Goal: Transaction & Acquisition: Purchase product/service

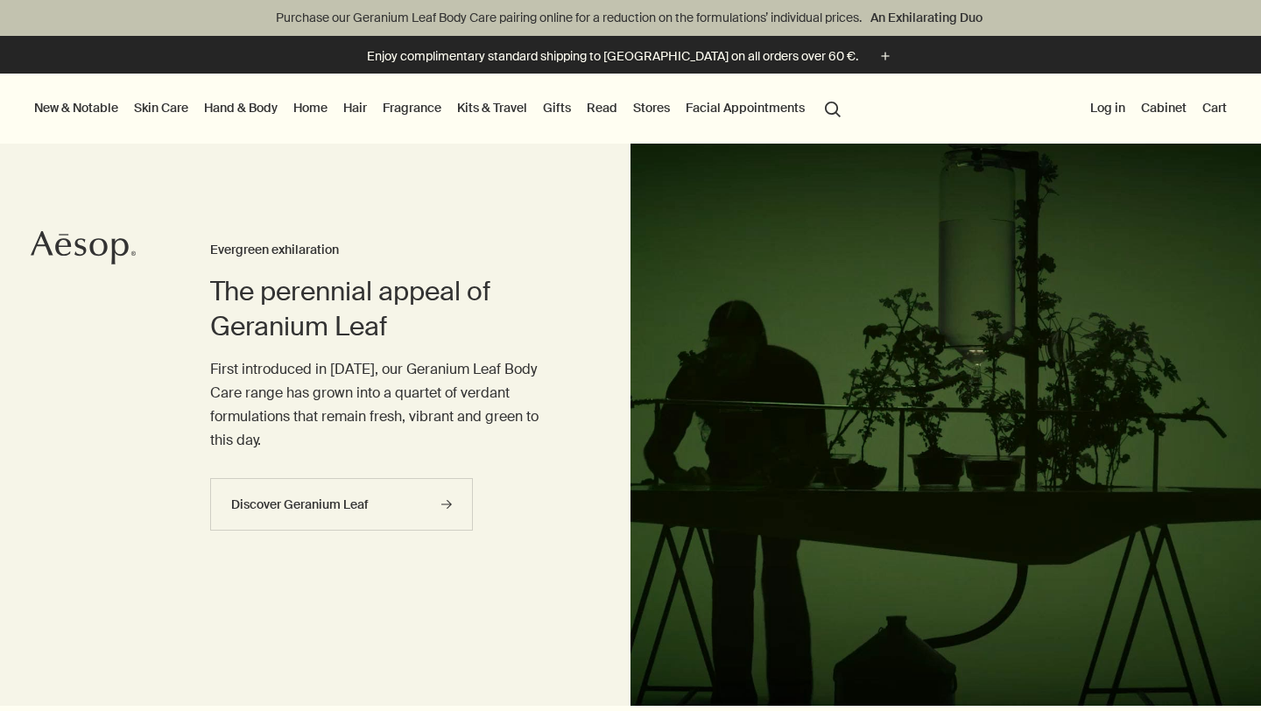
click at [559, 114] on link "Gifts" at bounding box center [556, 107] width 35 height 23
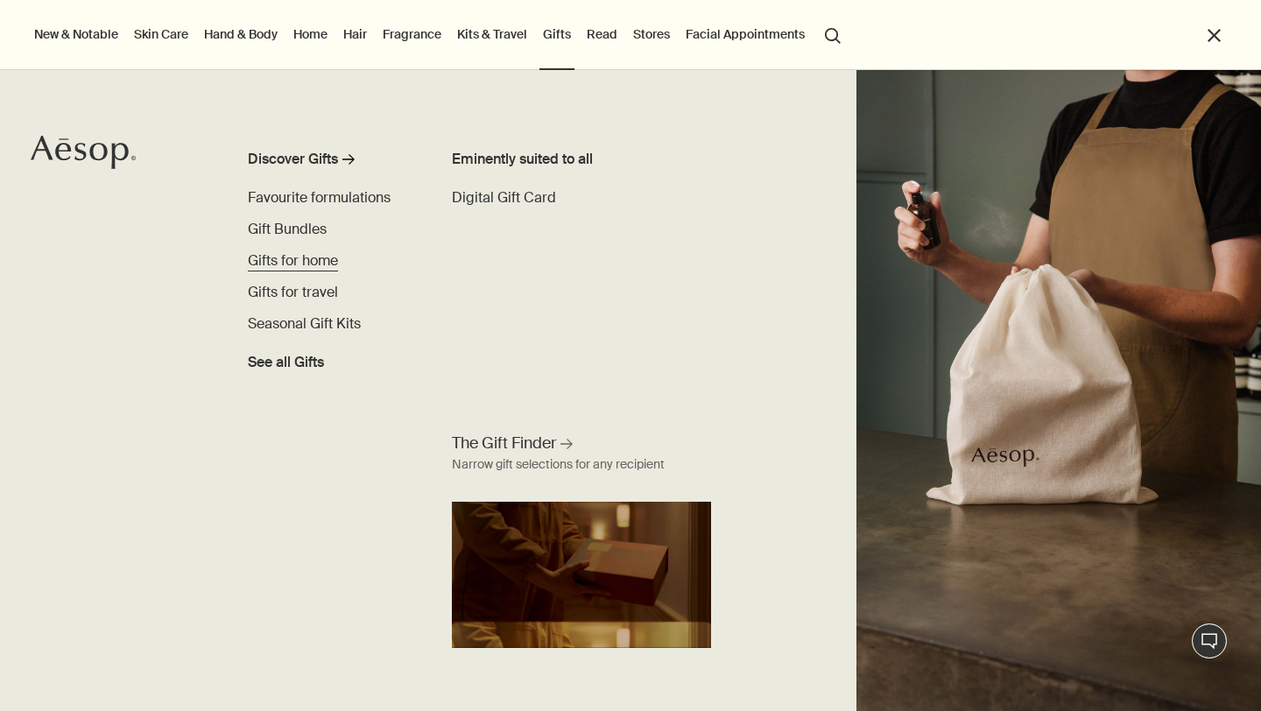
click at [306, 259] on span "Gifts for home" at bounding box center [293, 260] width 90 height 18
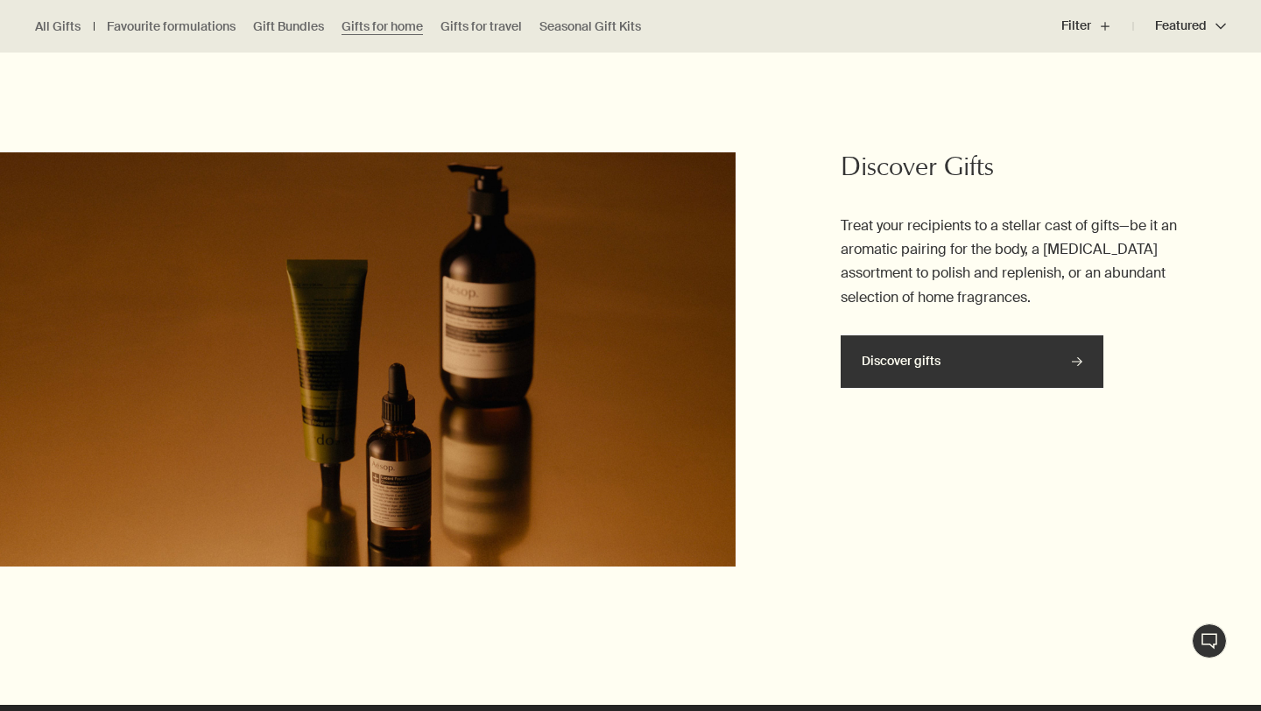
scroll to position [2965, 0]
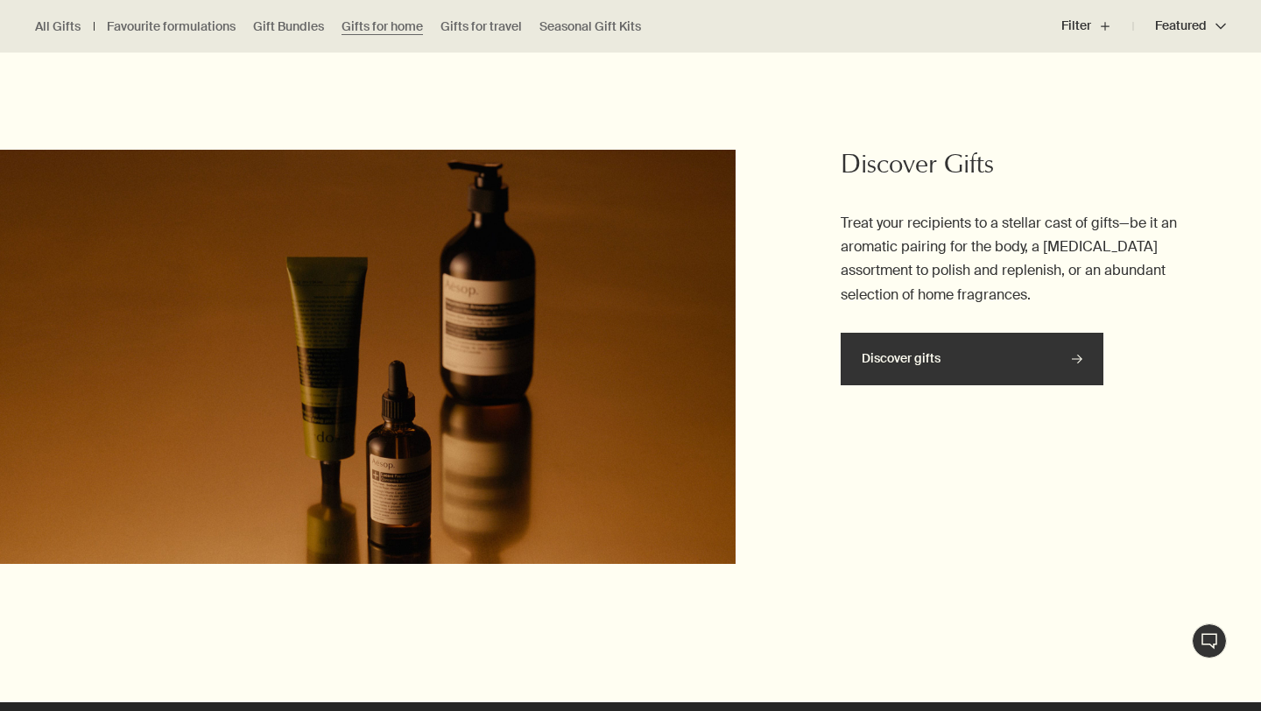
click at [992, 363] on link "Discover gifts rightArrow" at bounding box center [972, 359] width 263 height 53
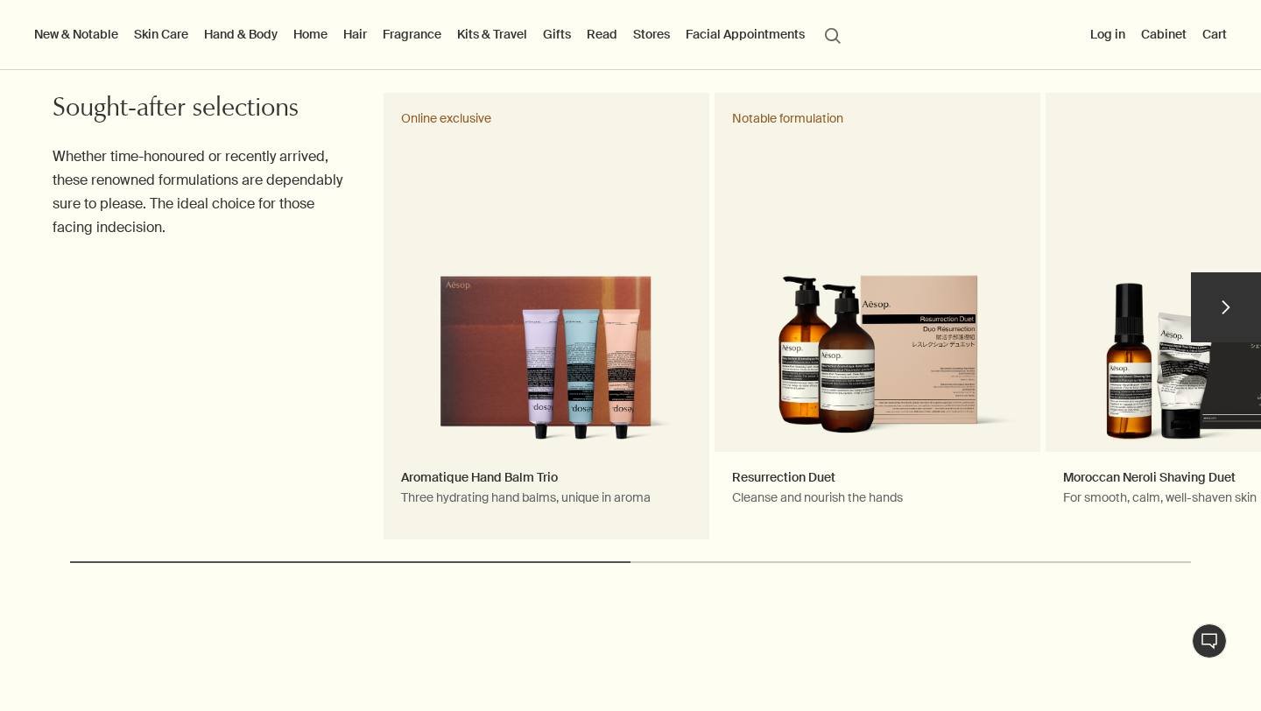
scroll to position [860, 0]
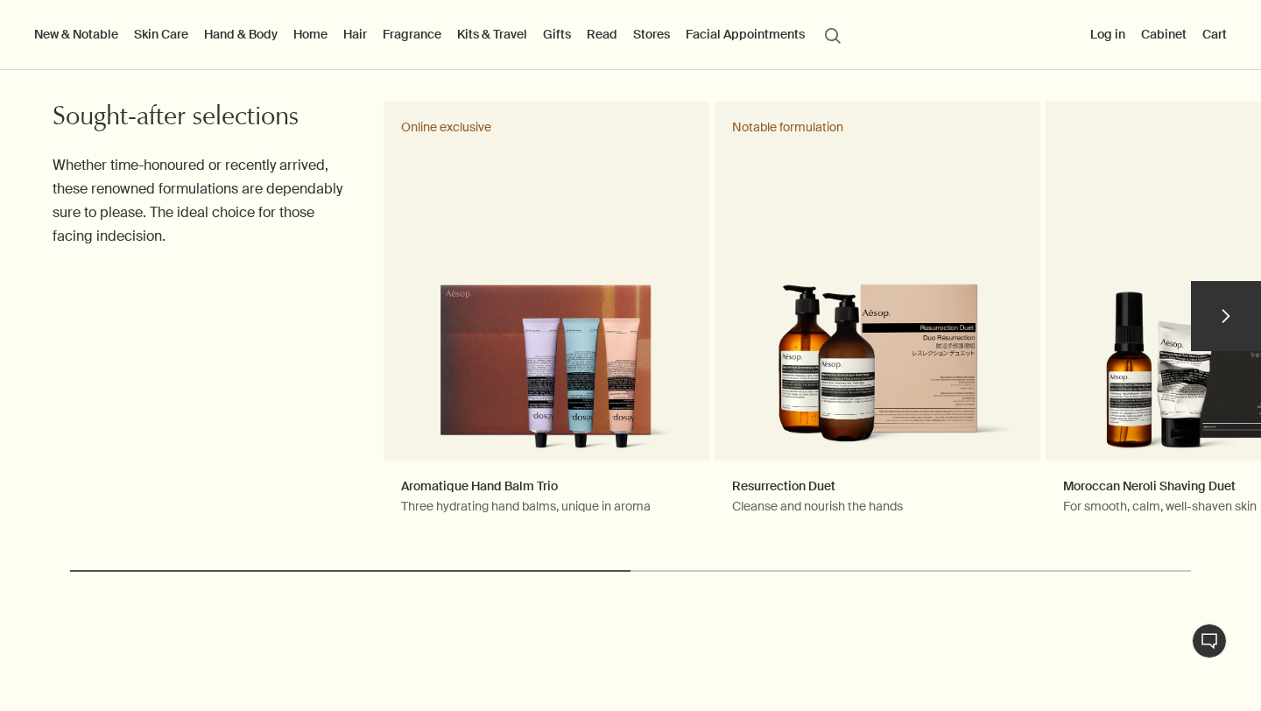
drag, startPoint x: 572, startPoint y: 569, endPoint x: 653, endPoint y: 569, distance: 81.4
click at [652, 570] on div at bounding box center [630, 571] width 1121 height 2
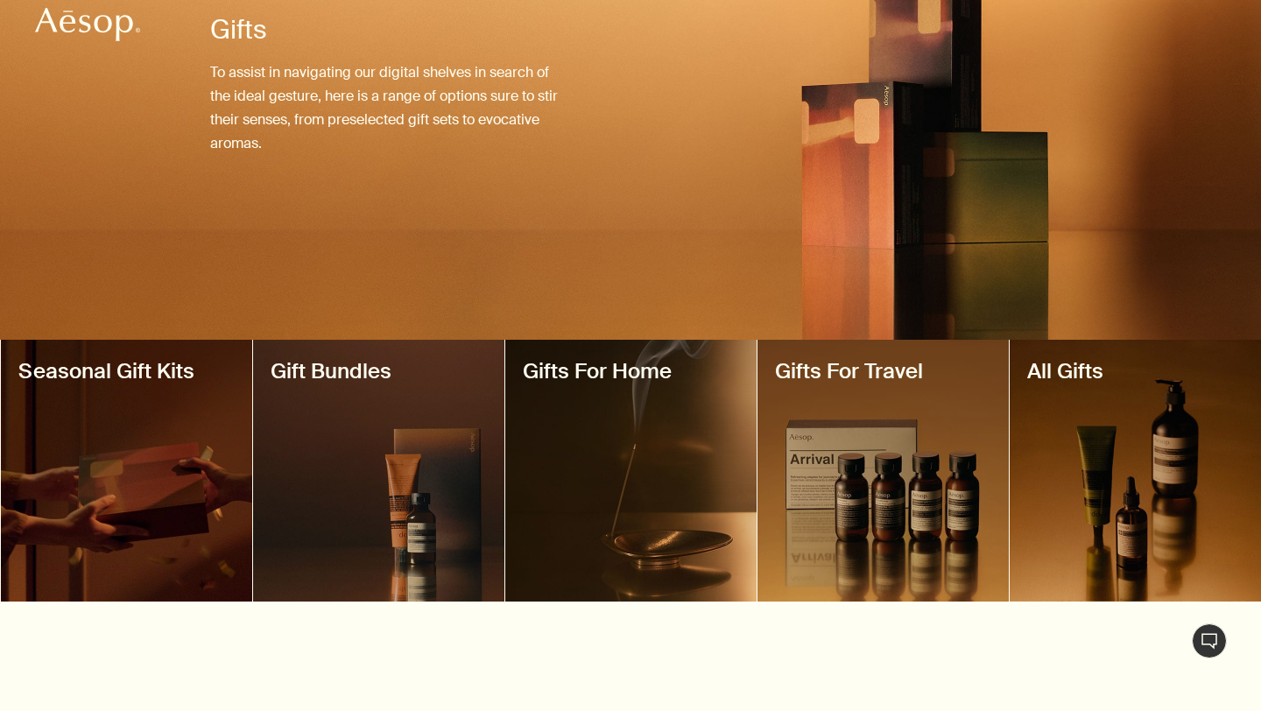
scroll to position [231, 0]
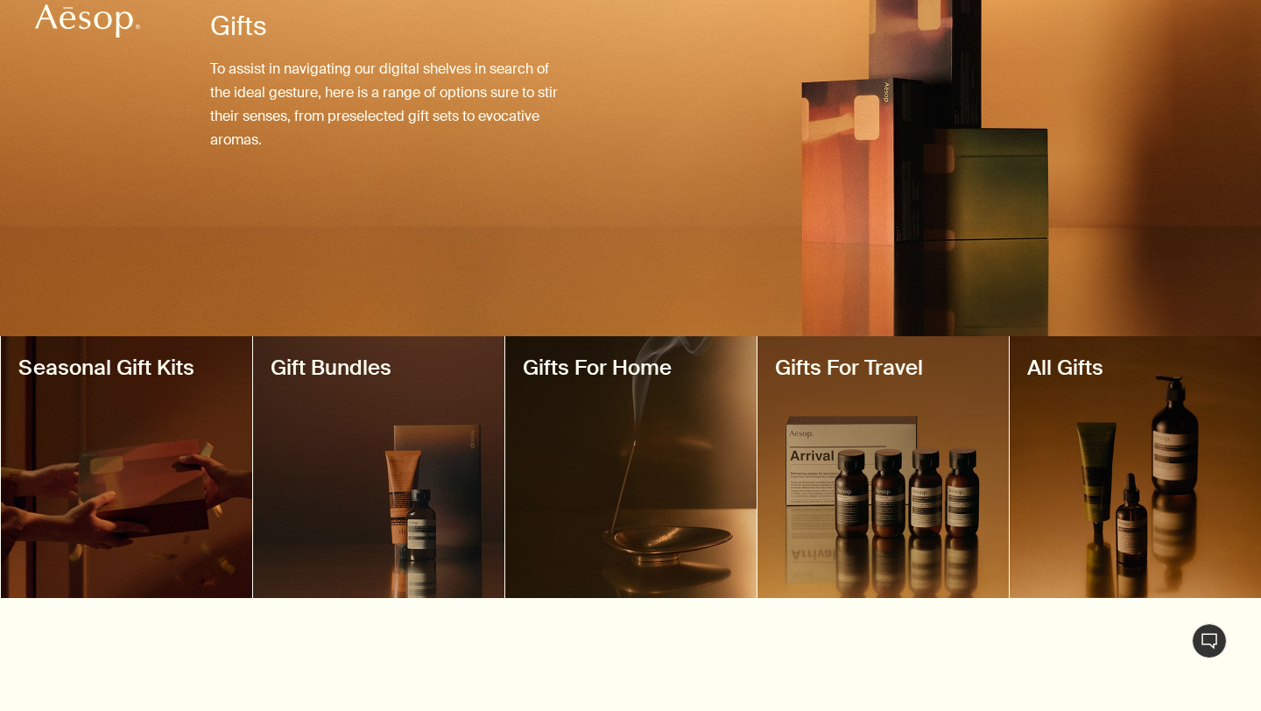
click at [303, 491] on div at bounding box center [378, 467] width 251 height 262
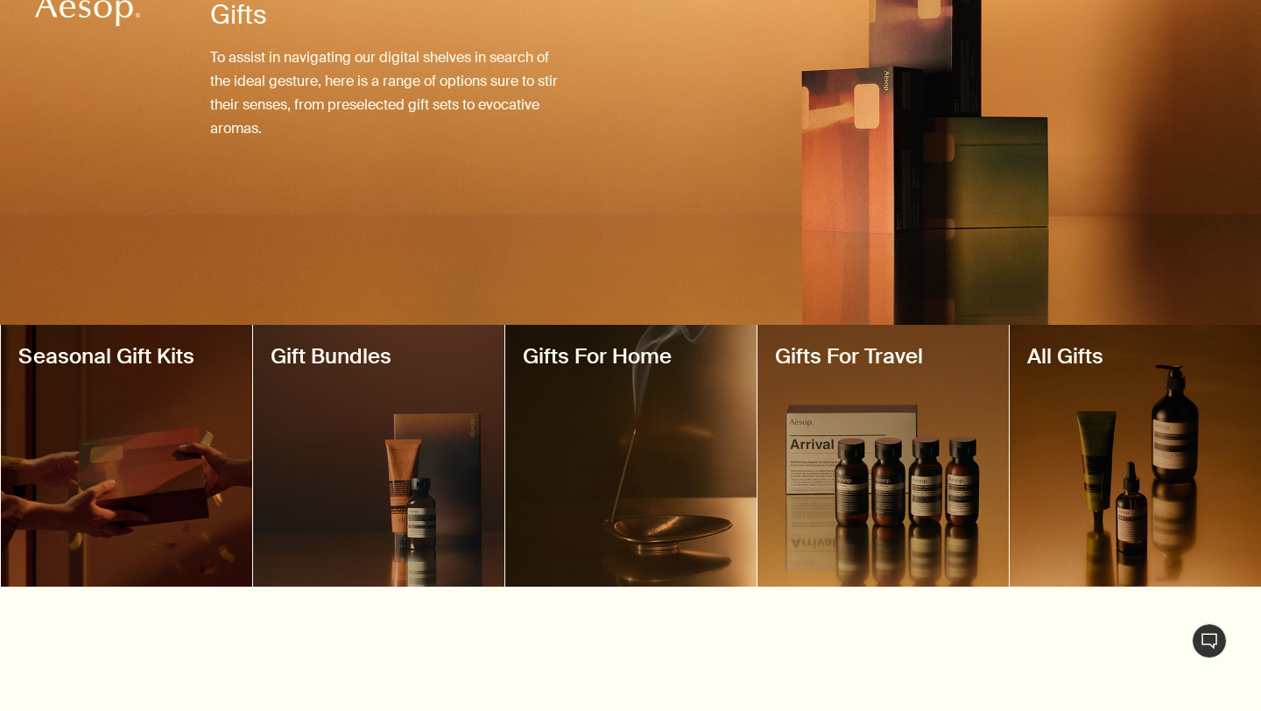
scroll to position [245, 0]
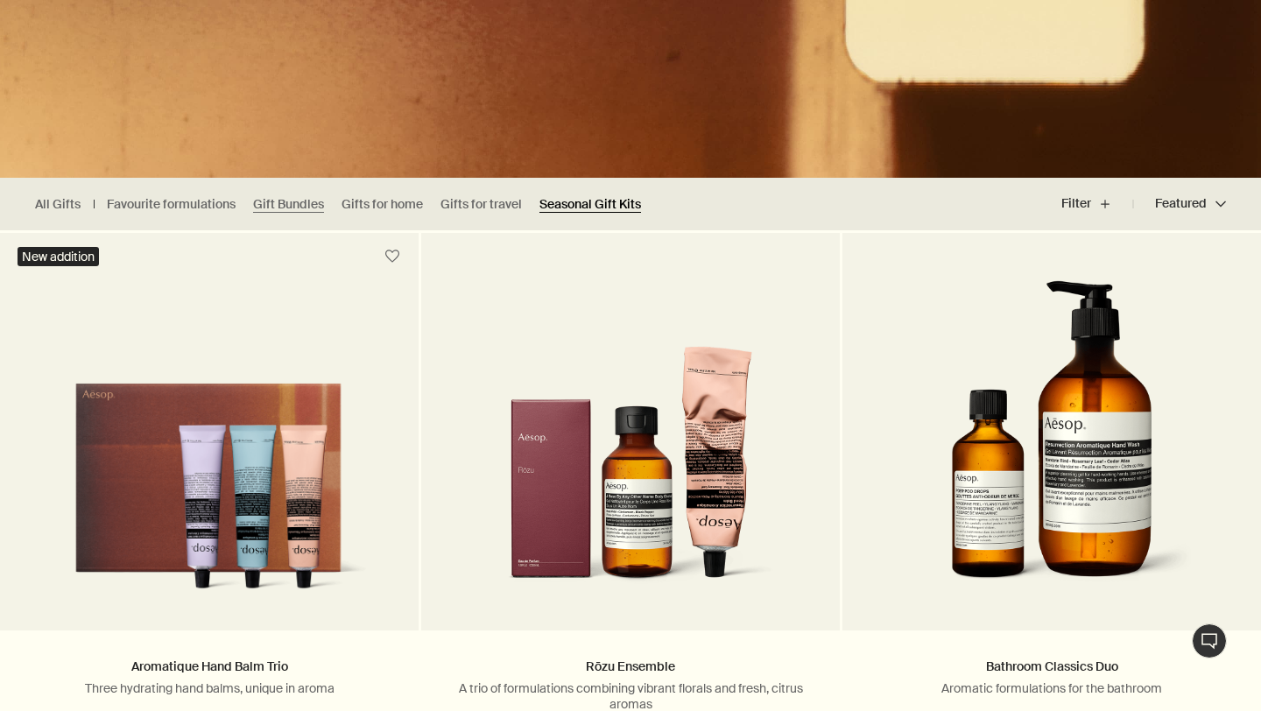
scroll to position [366, 0]
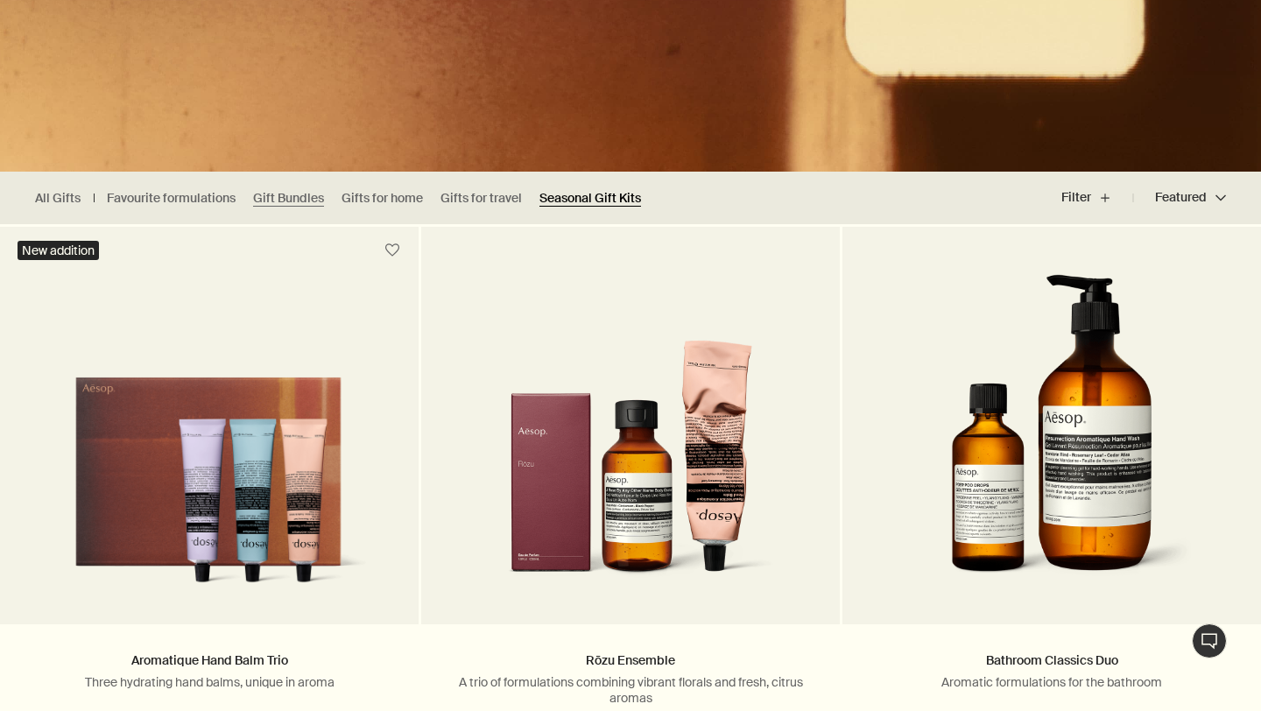
click at [581, 190] on link "Seasonal Gift Kits" at bounding box center [590, 198] width 102 height 17
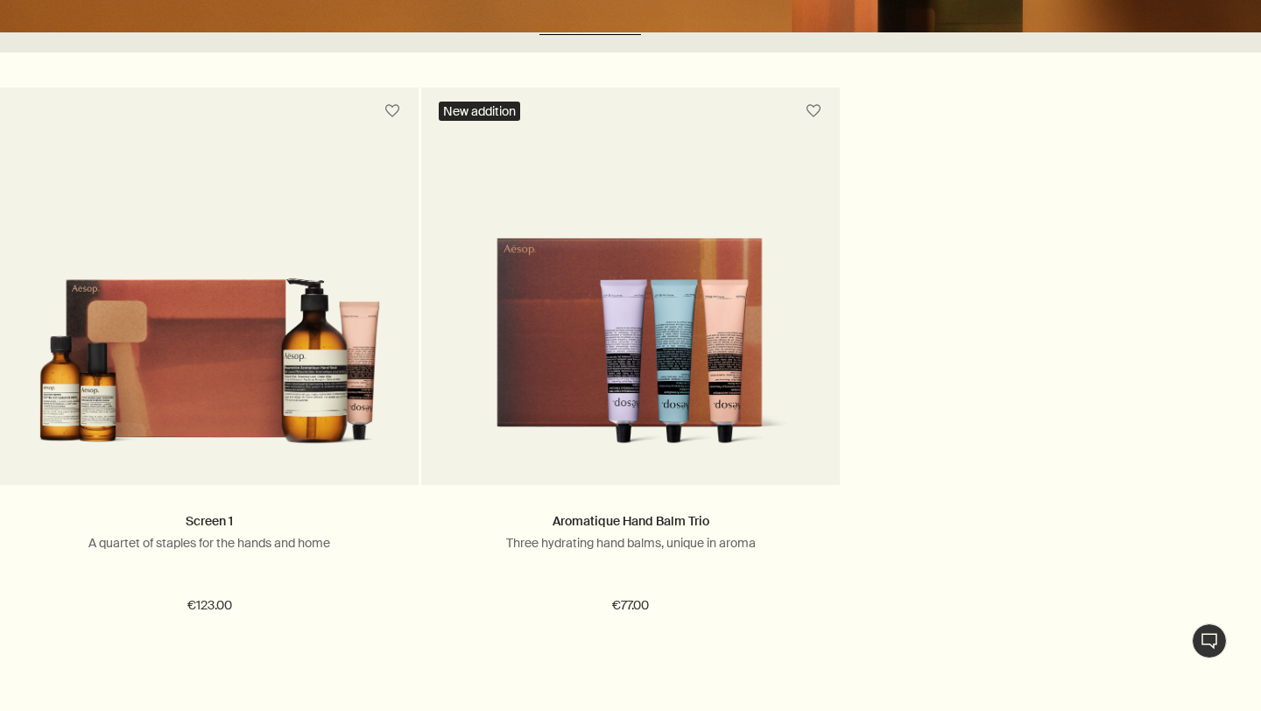
scroll to position [345, 0]
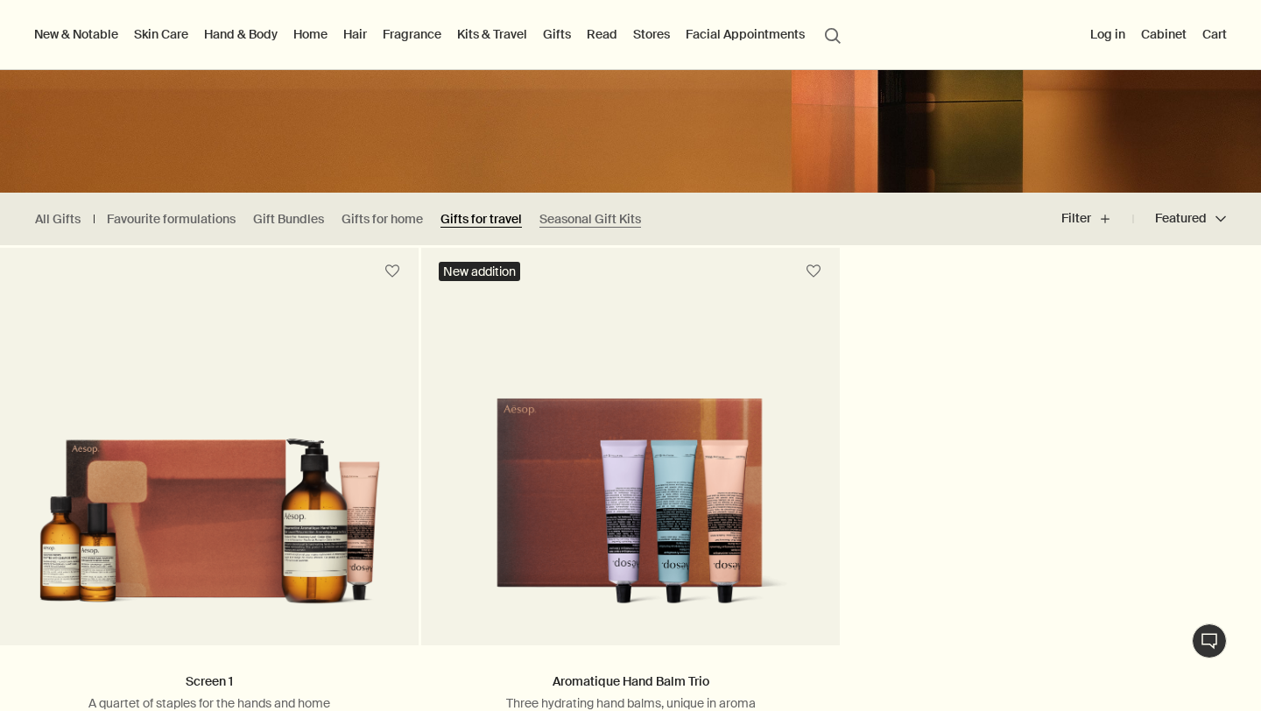
click at [498, 219] on link "Gifts for travel" at bounding box center [480, 219] width 81 height 17
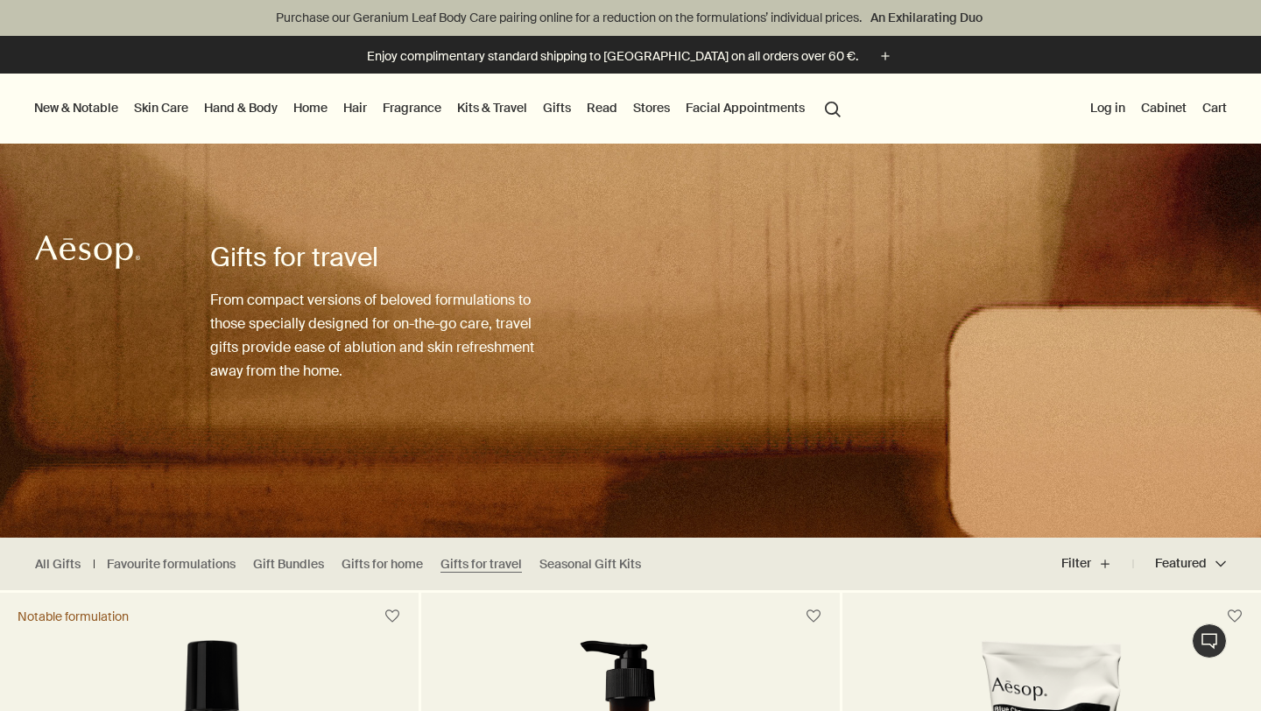
click at [354, 107] on link "Hair" at bounding box center [355, 107] width 31 height 23
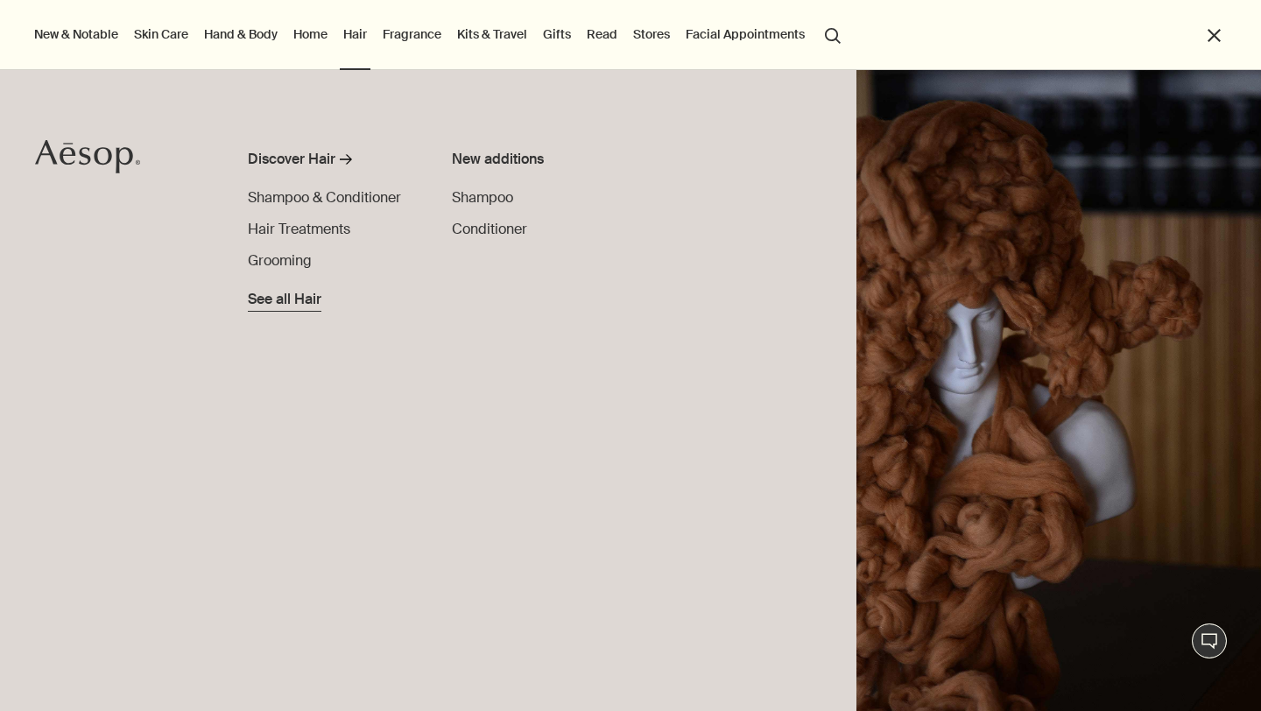
click at [293, 306] on span "See all Hair" at bounding box center [285, 299] width 74 height 21
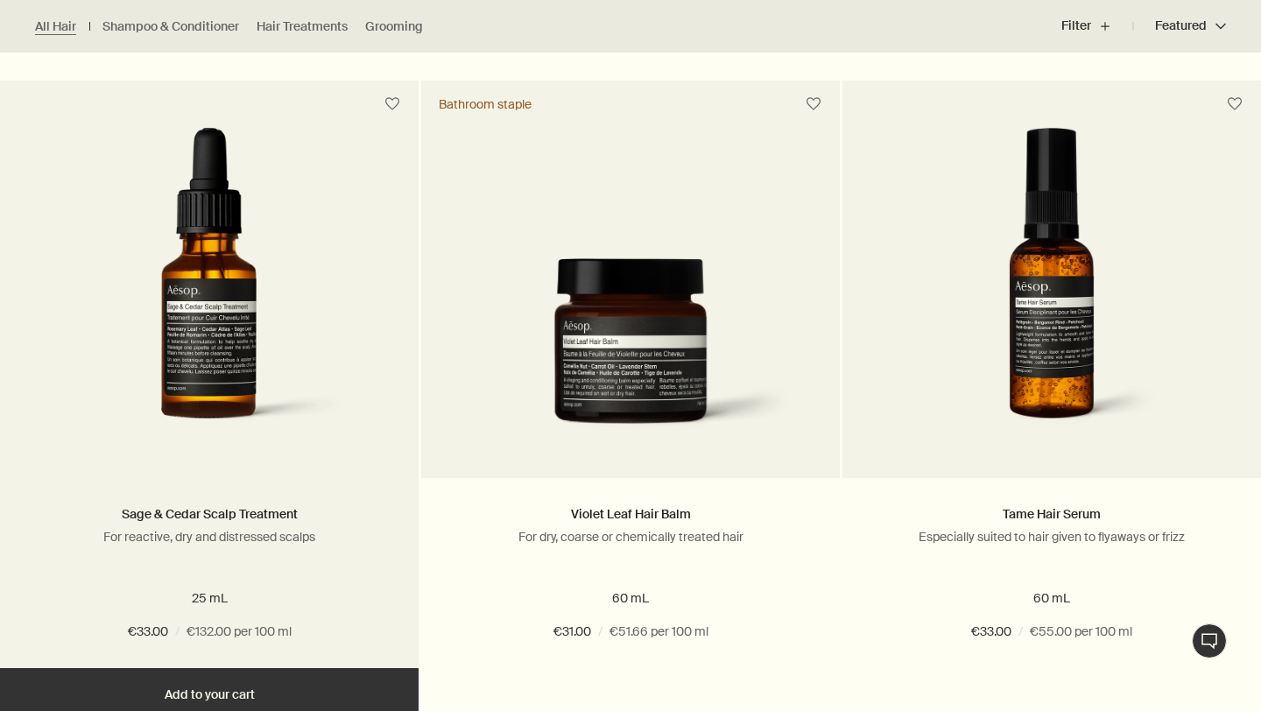
click at [293, 306] on img at bounding box center [209, 290] width 332 height 324
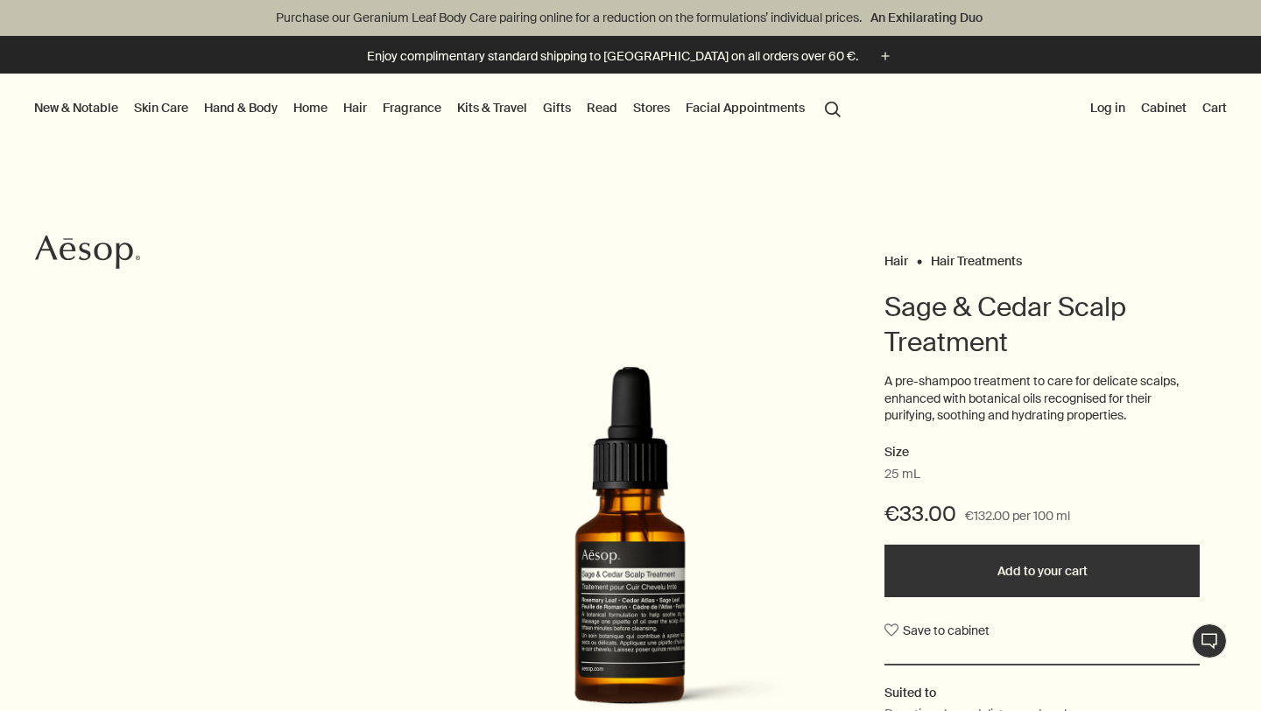
click at [503, 101] on link "Kits & Travel" at bounding box center [492, 107] width 77 height 23
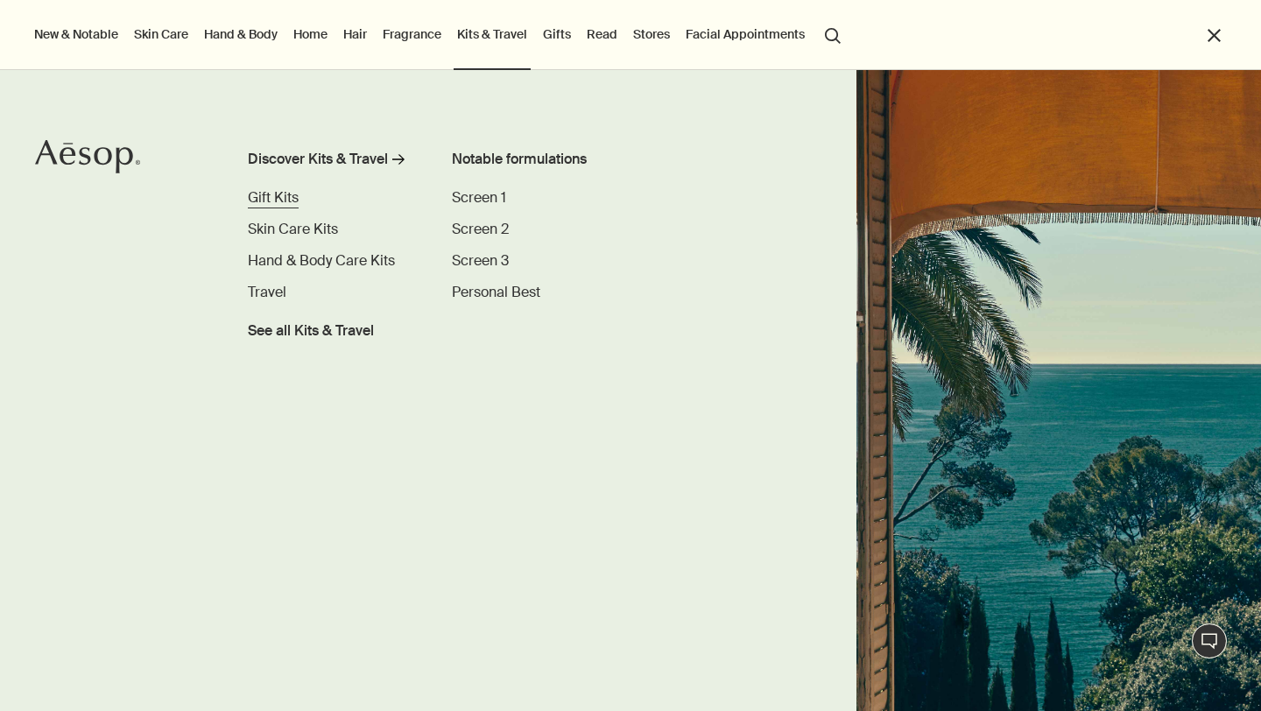
click at [285, 202] on span "Gift Kits" at bounding box center [273, 197] width 51 height 18
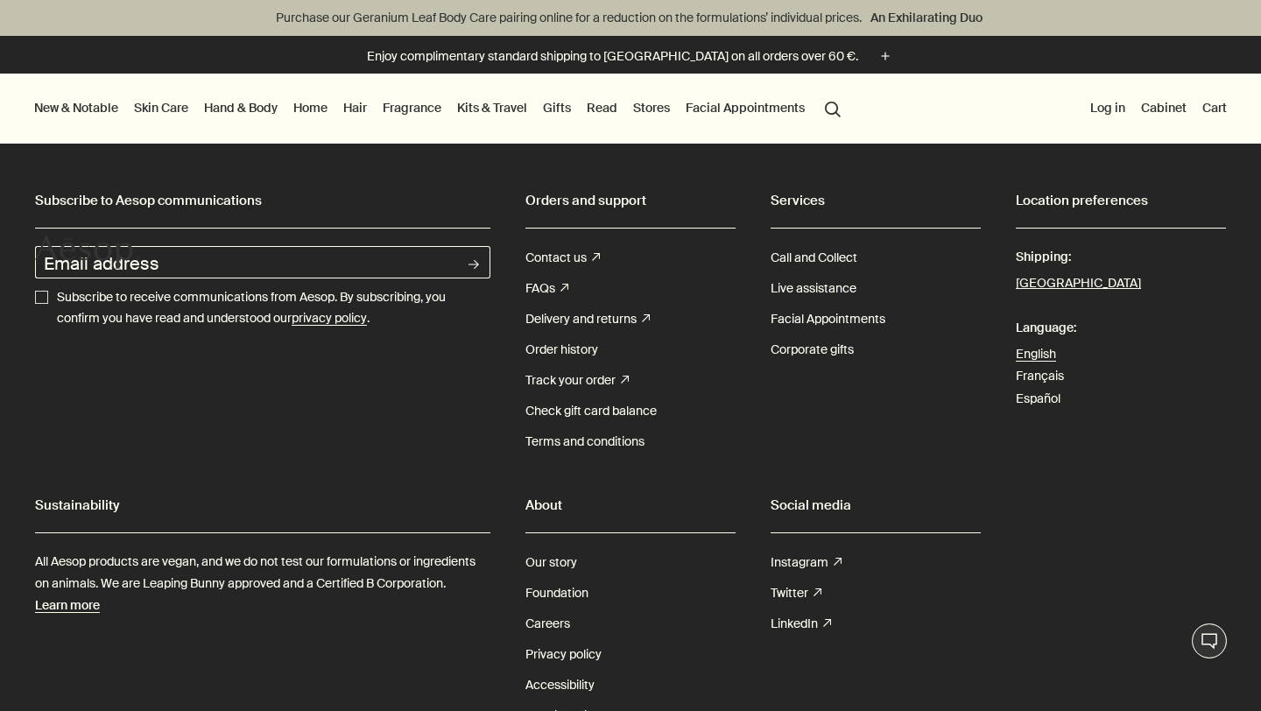
click at [509, 107] on link "Kits & Travel" at bounding box center [492, 107] width 77 height 23
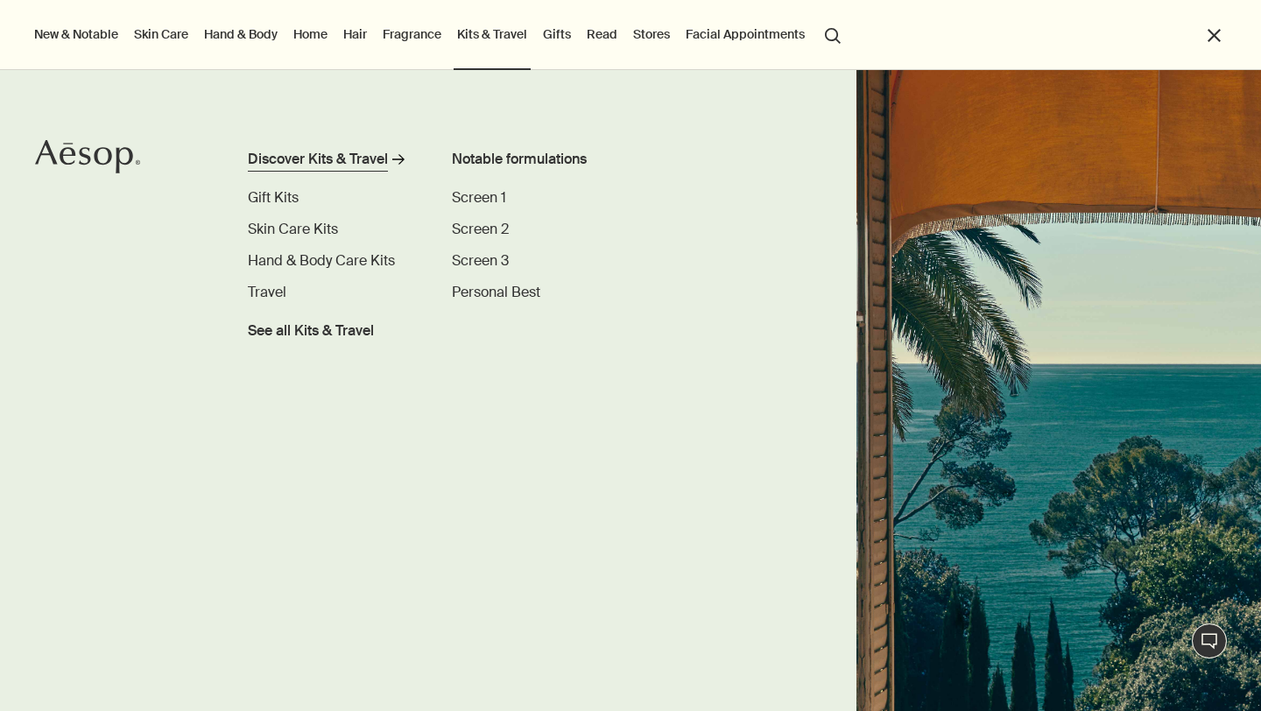
click at [334, 154] on div "Discover Kits & Travel" at bounding box center [318, 159] width 140 height 21
click at [356, 157] on div "Discover Kits & Travel" at bounding box center [318, 159] width 140 height 21
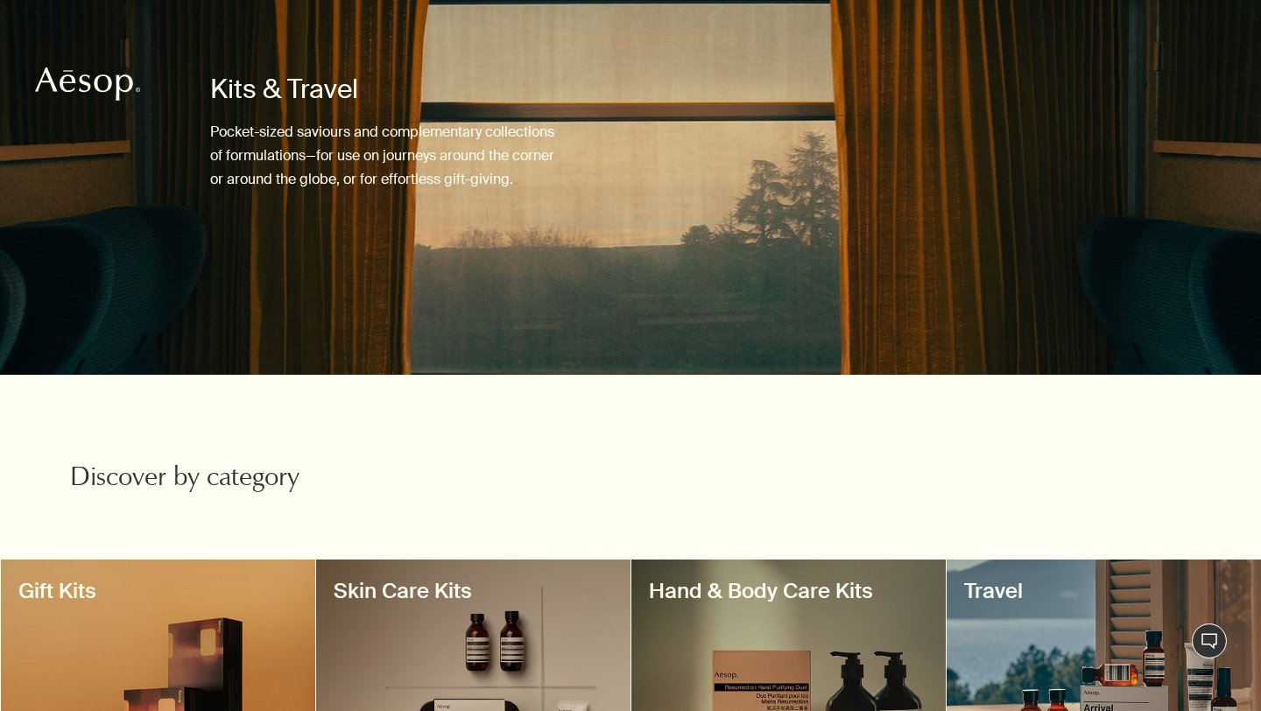
scroll to position [567, 0]
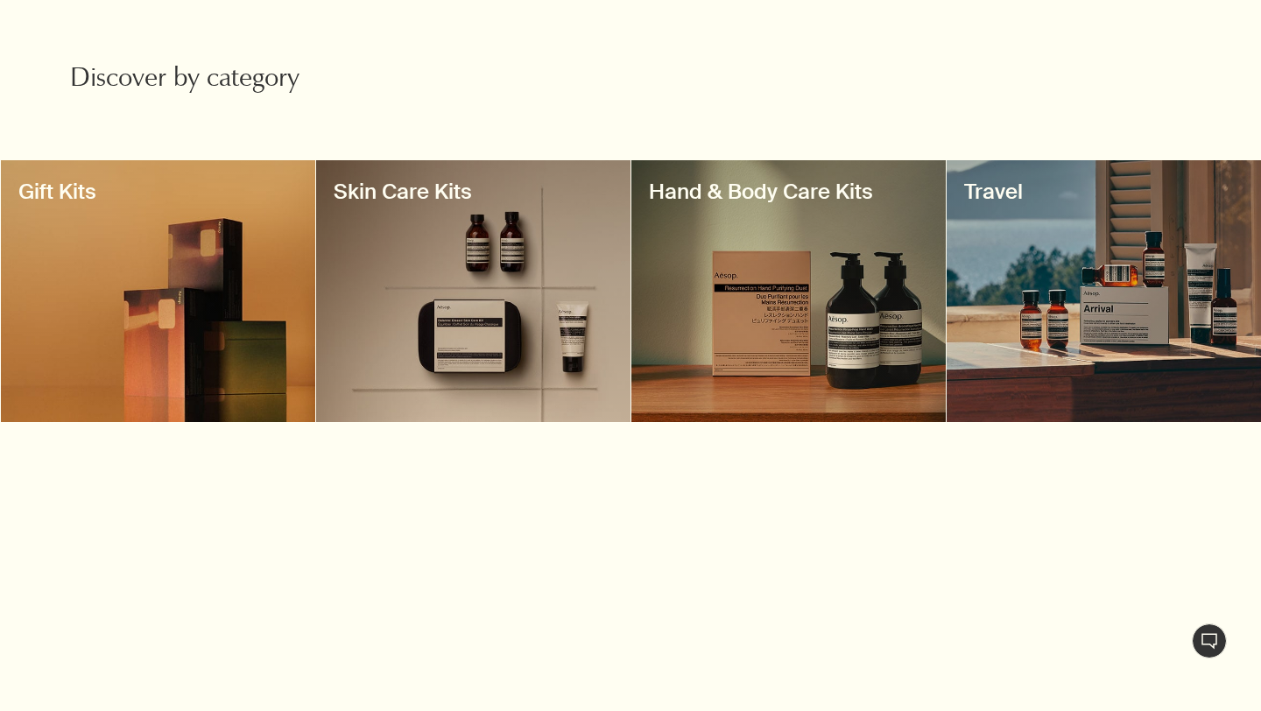
click at [448, 326] on div at bounding box center [473, 291] width 314 height 262
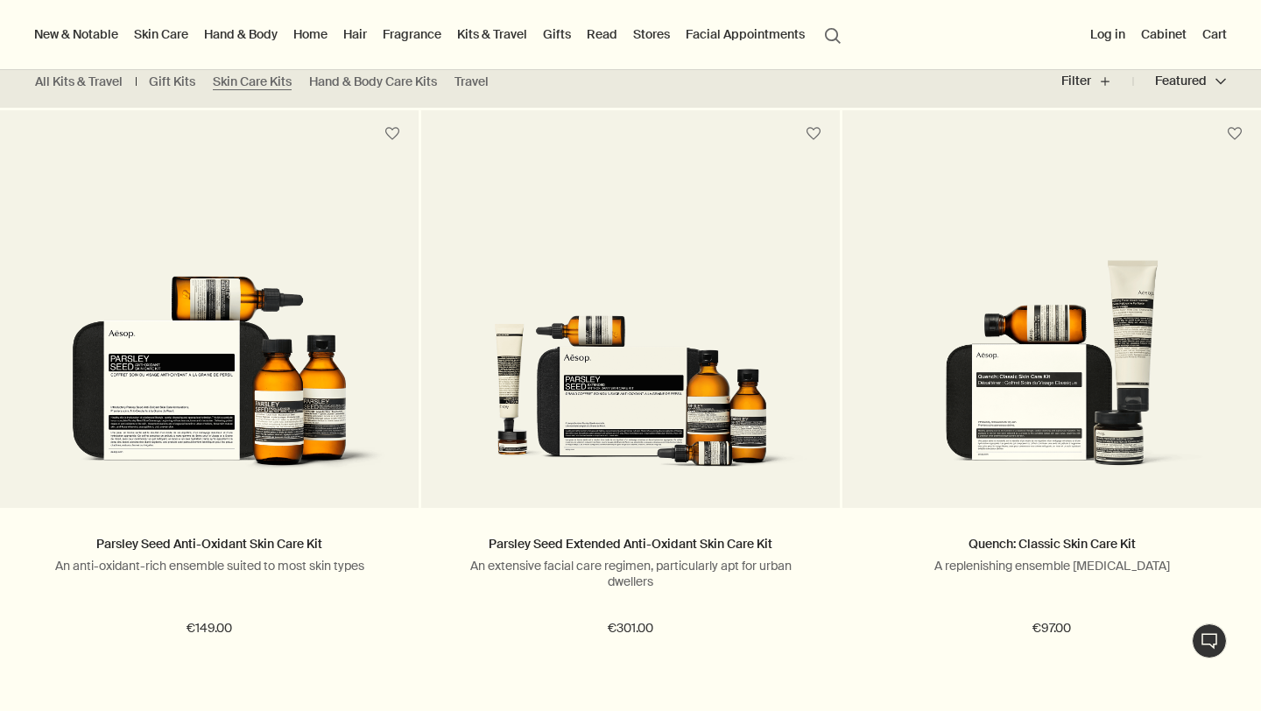
scroll to position [156, 0]
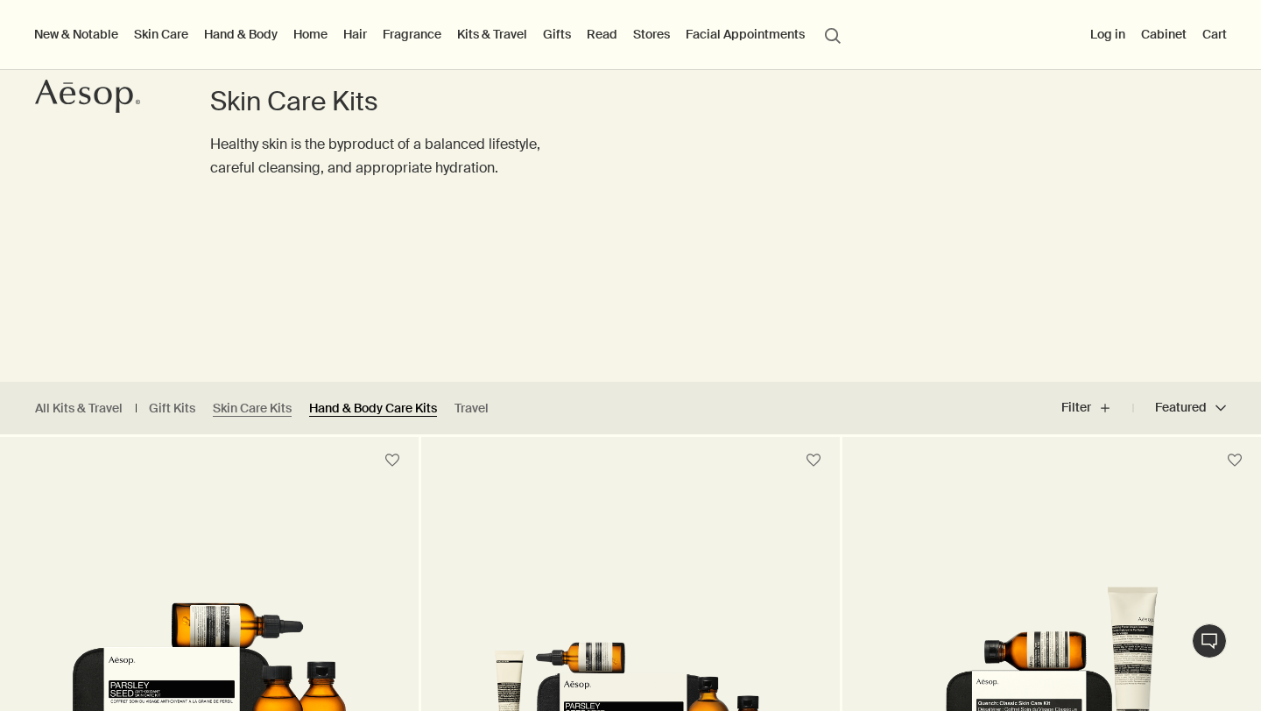
click at [376, 415] on link "Hand & Body Care Kits" at bounding box center [373, 408] width 128 height 17
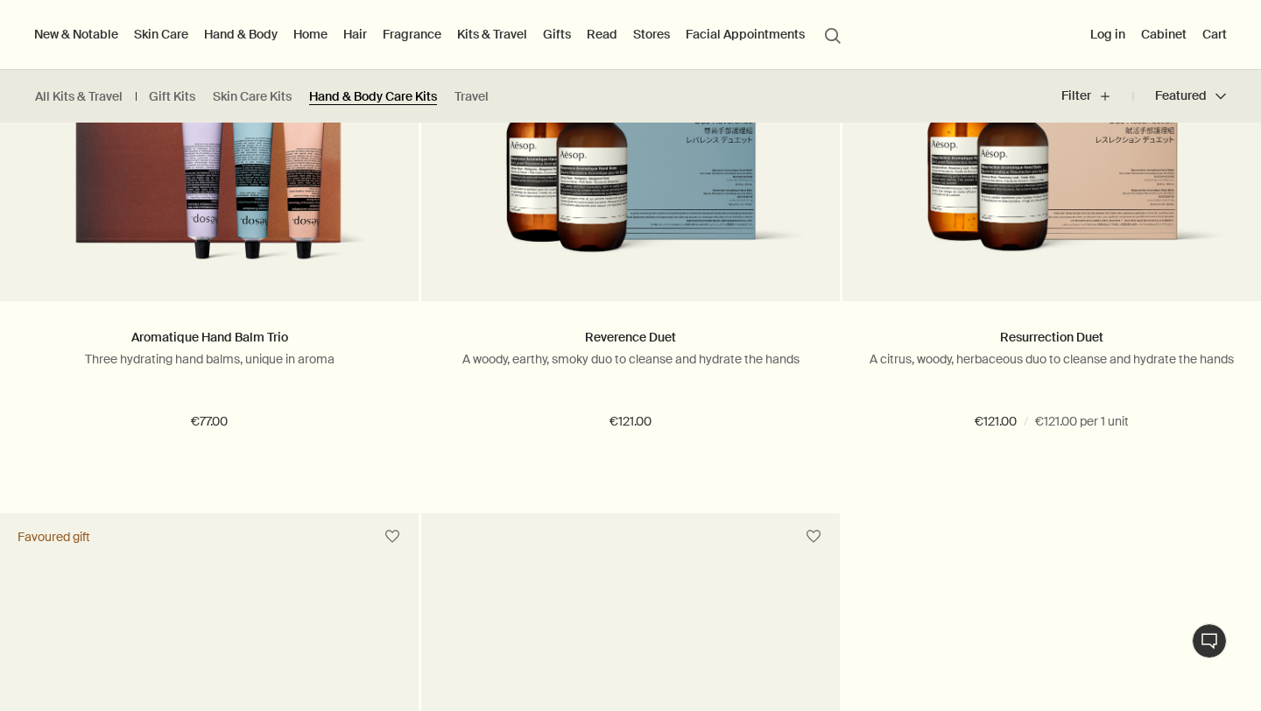
scroll to position [518, 0]
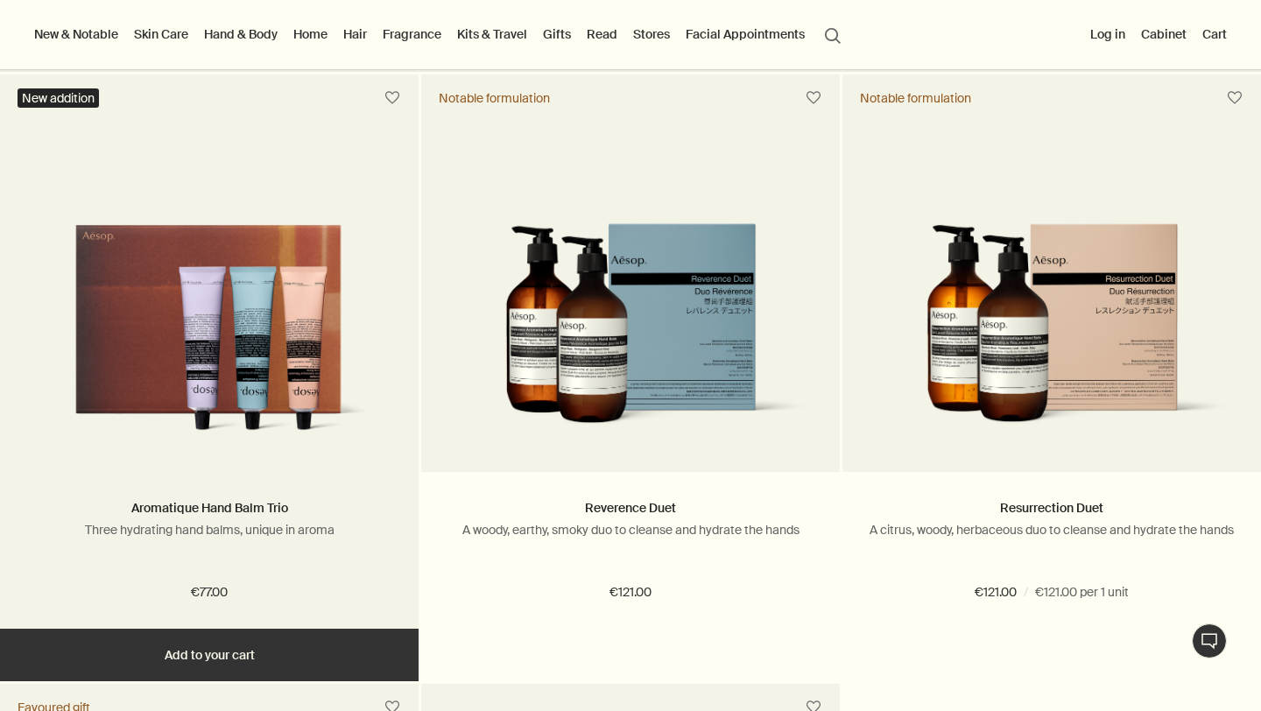
click at [179, 343] on img at bounding box center [209, 334] width 366 height 222
